Goal: Check status

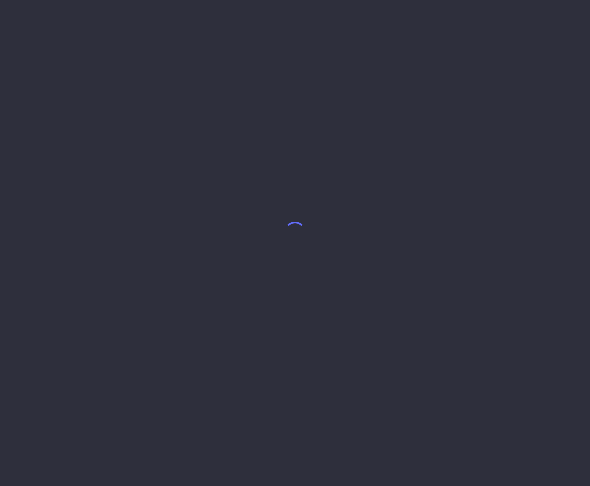
select select "5"
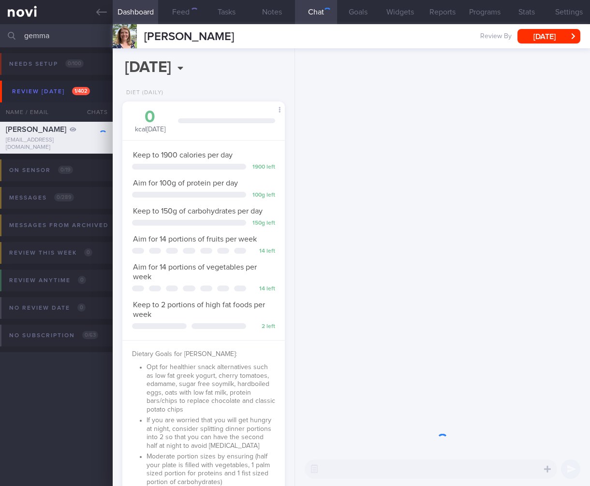
scroll to position [83, 138]
